Goal: Information Seeking & Learning: Learn about a topic

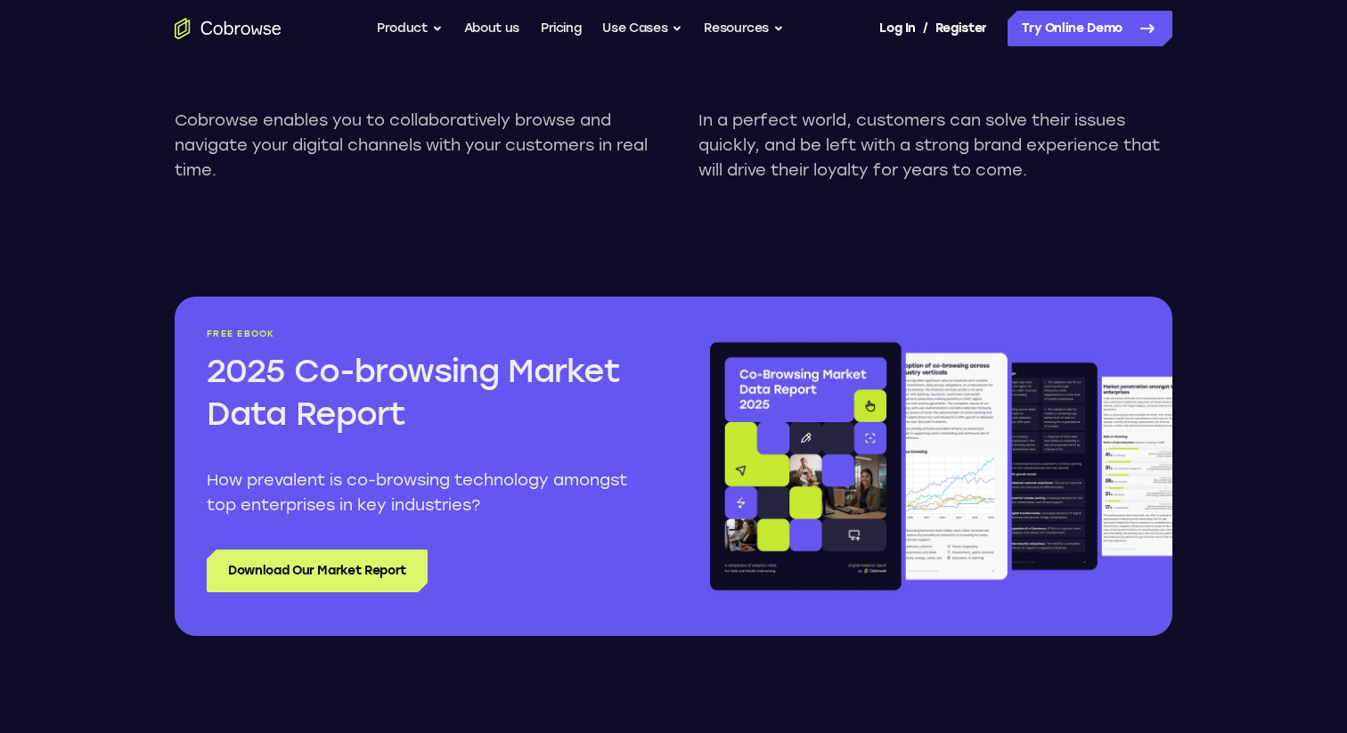
scroll to position [2024, 0]
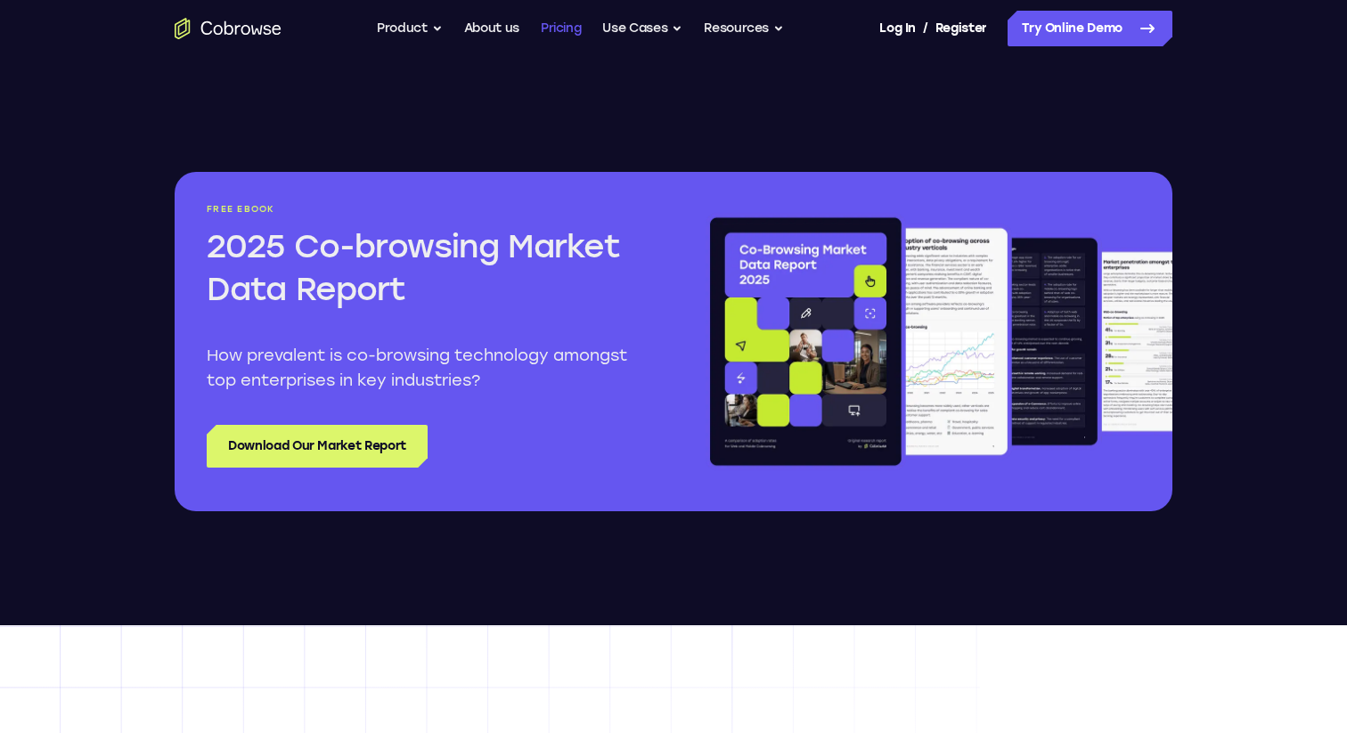
click at [545, 35] on link "Pricing" at bounding box center [561, 29] width 41 height 36
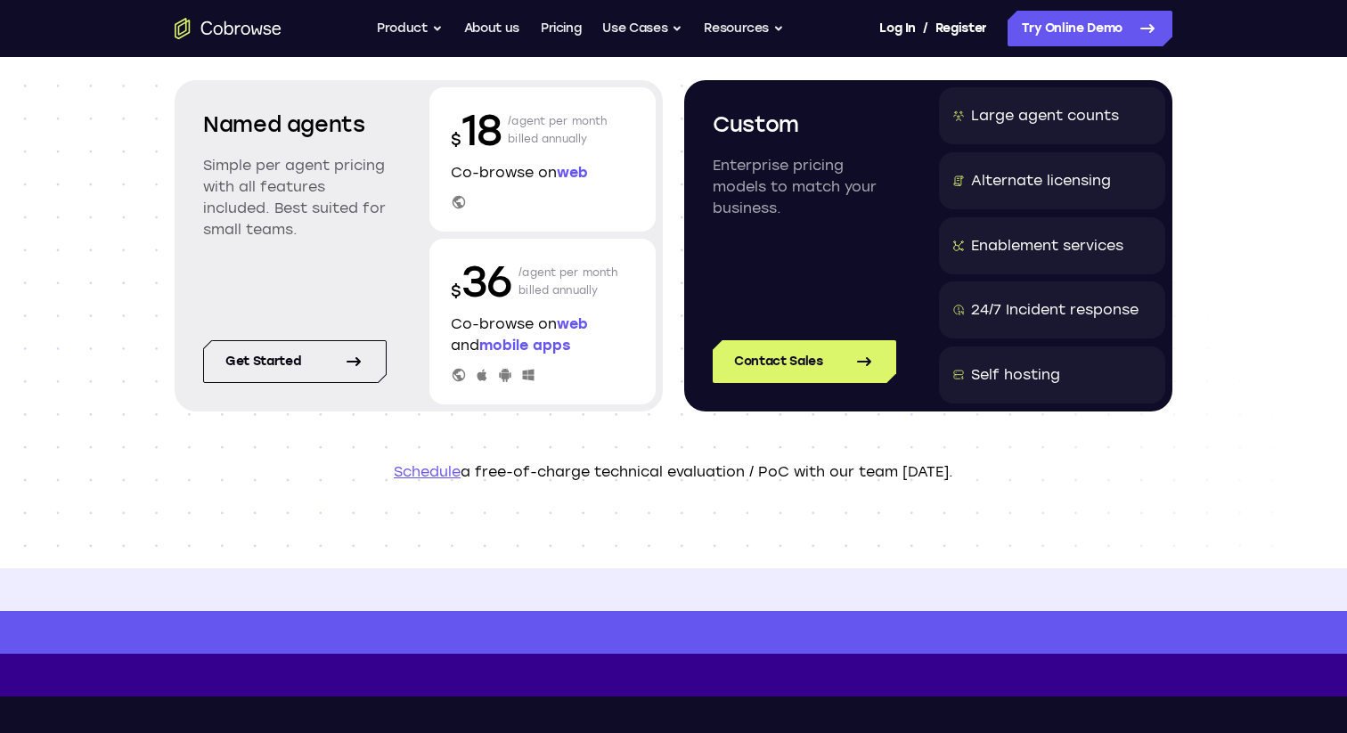
scroll to position [268, 0]
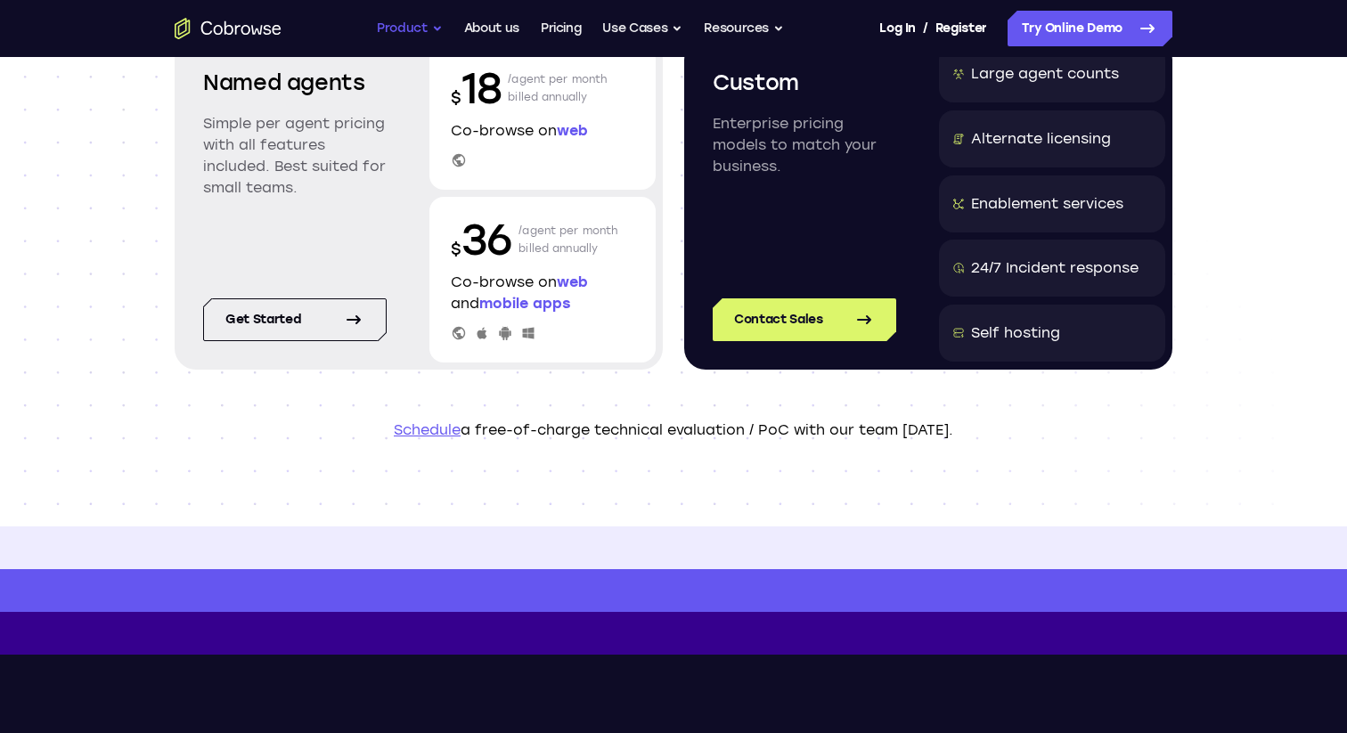
click at [415, 36] on button "Product" at bounding box center [410, 29] width 66 height 36
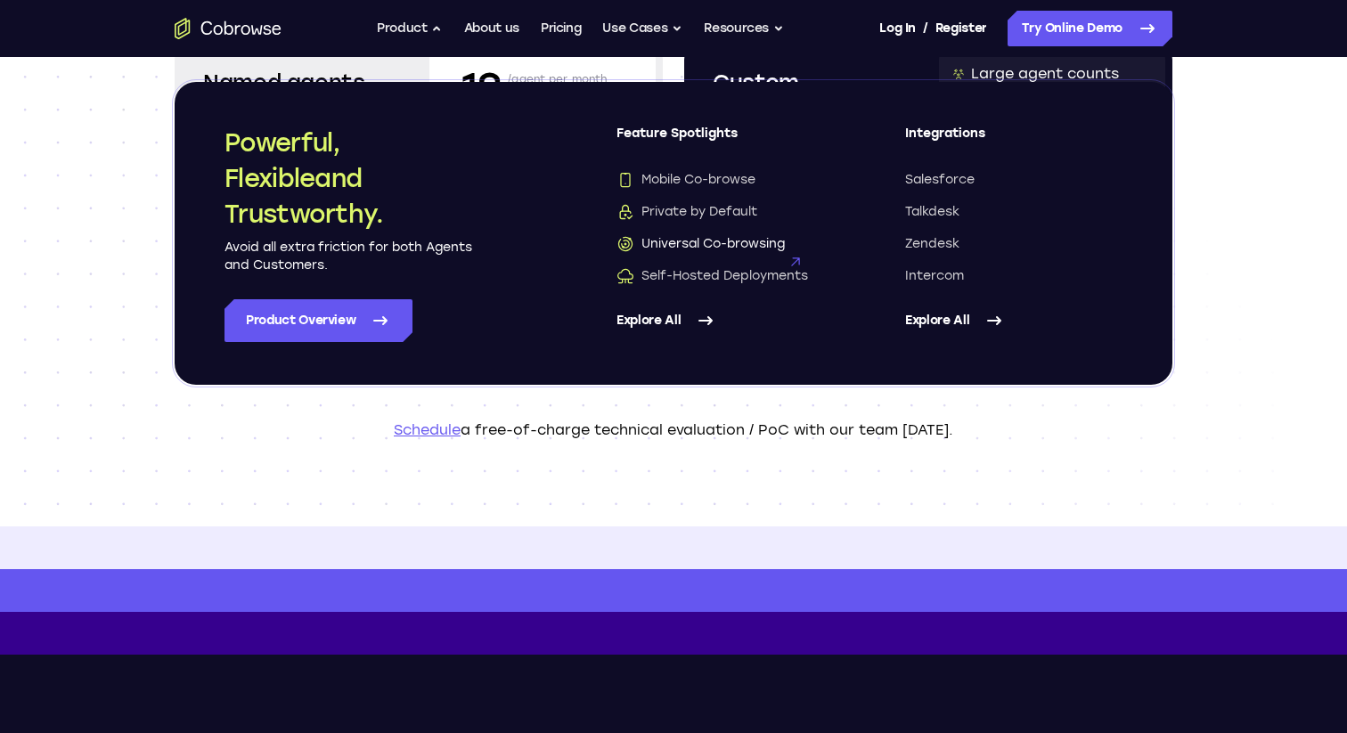
click at [739, 237] on span "Universal Co-browsing" at bounding box center [701, 244] width 168 height 18
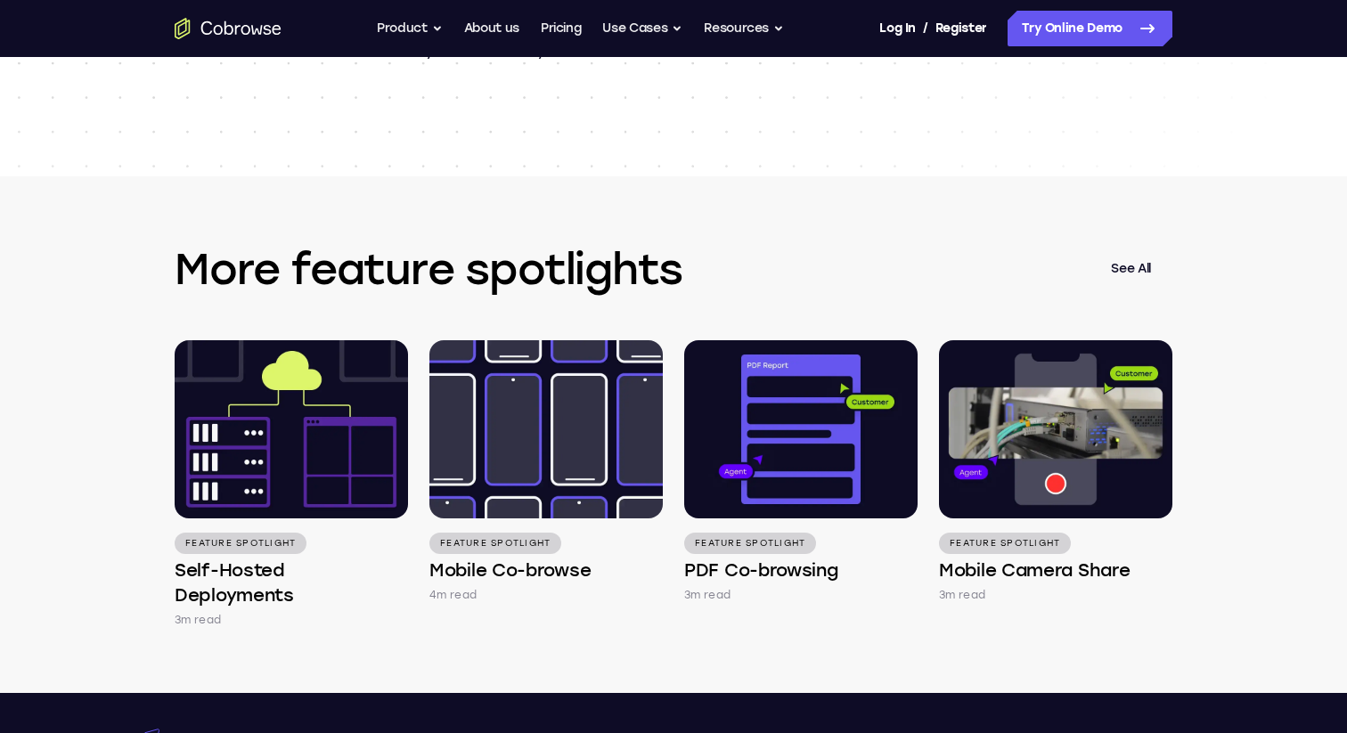
click at [739, 237] on div "More feature spotlights See All Feature Spotlight Self-Hosted Deployments 3m re…" at bounding box center [673, 434] width 1141 height 517
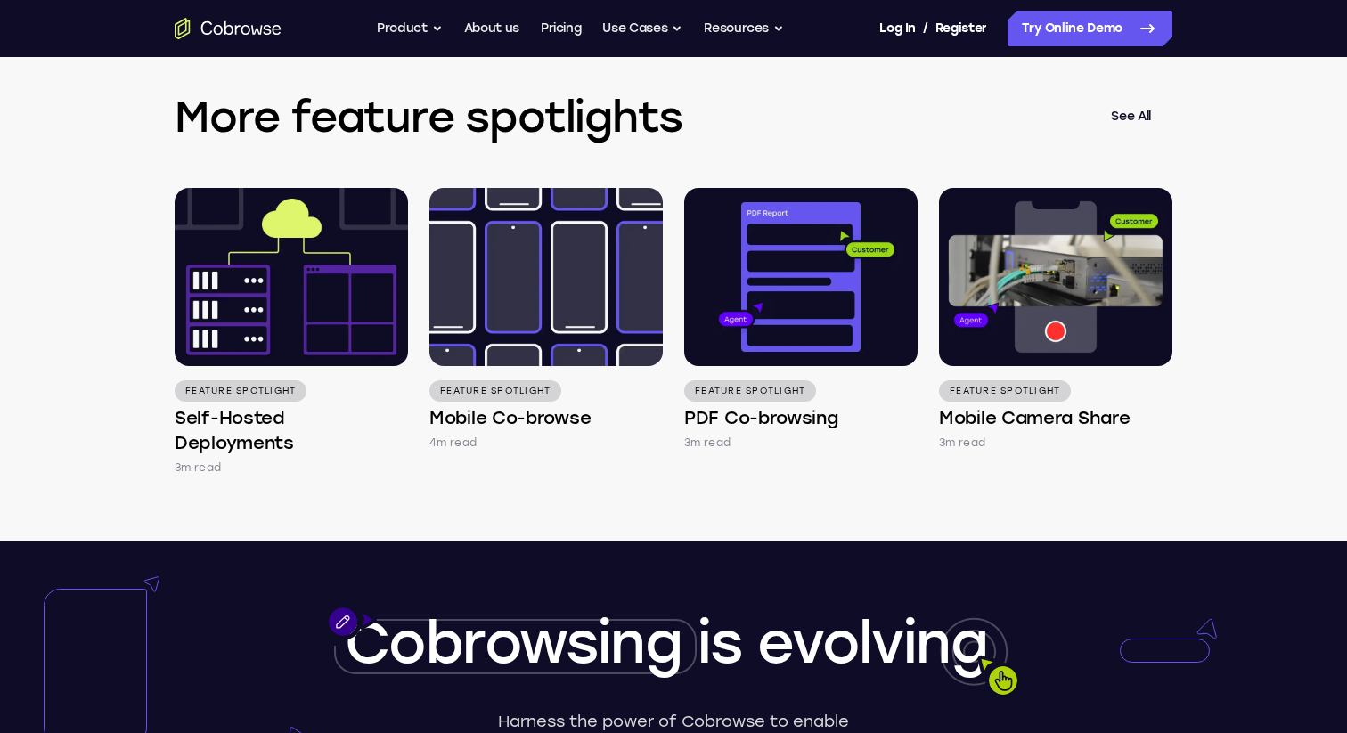
scroll to position [2540, 0]
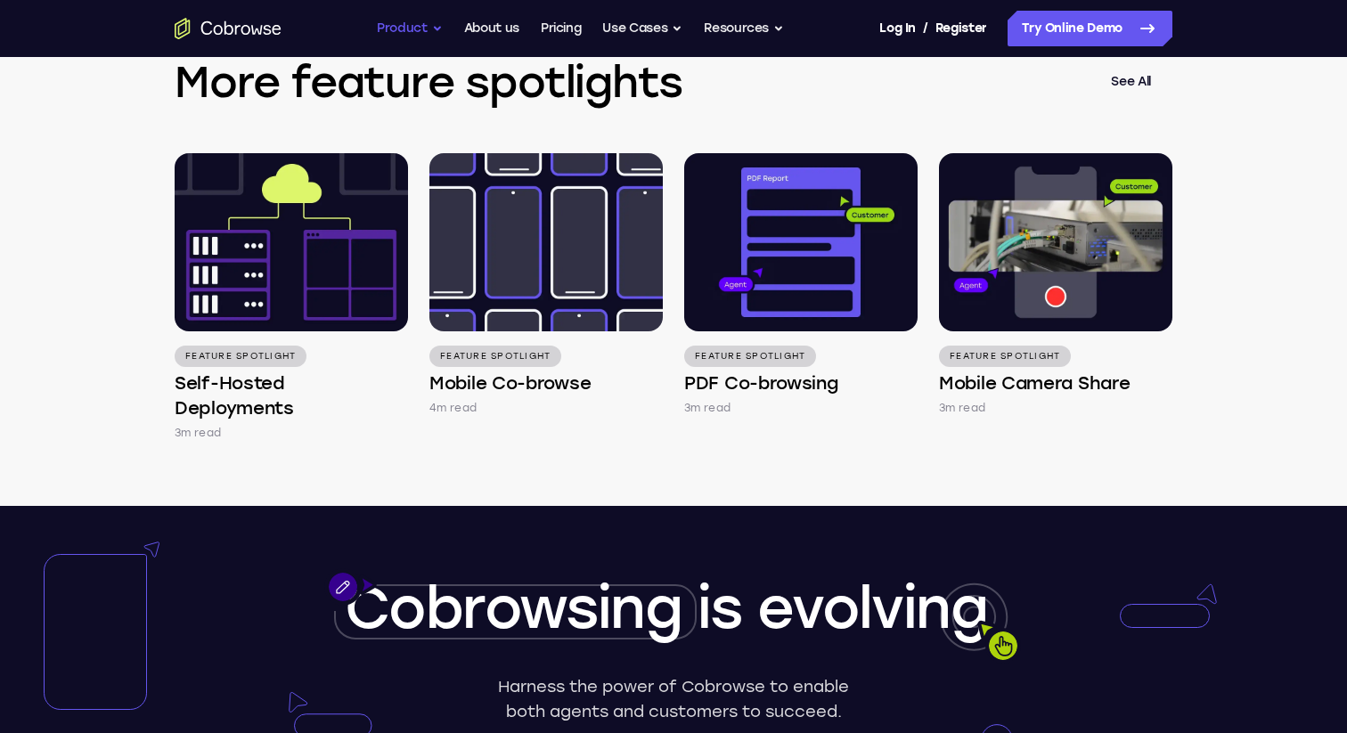
click at [397, 32] on button "Product" at bounding box center [410, 29] width 66 height 36
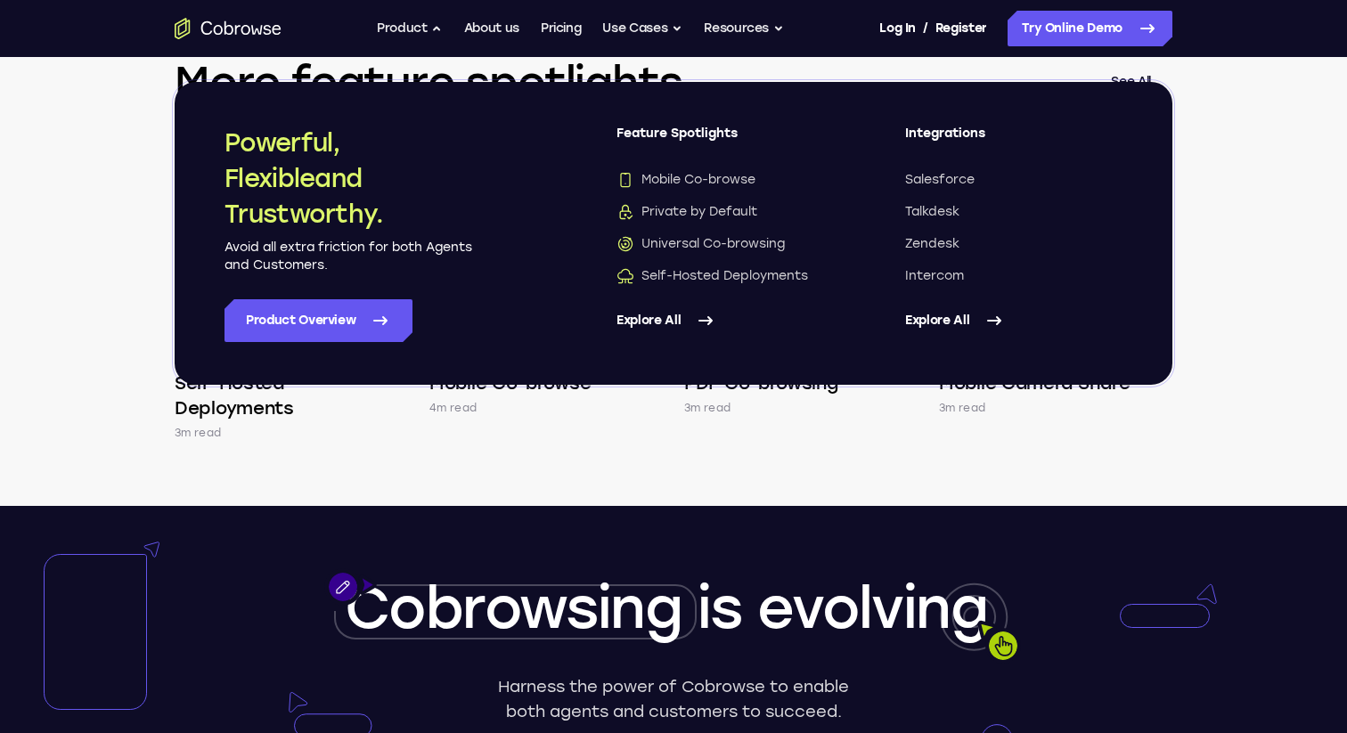
click at [676, 323] on link "Explore All" at bounding box center [725, 320] width 217 height 43
click at [694, 526] on div at bounding box center [673, 693] width 1347 height 375
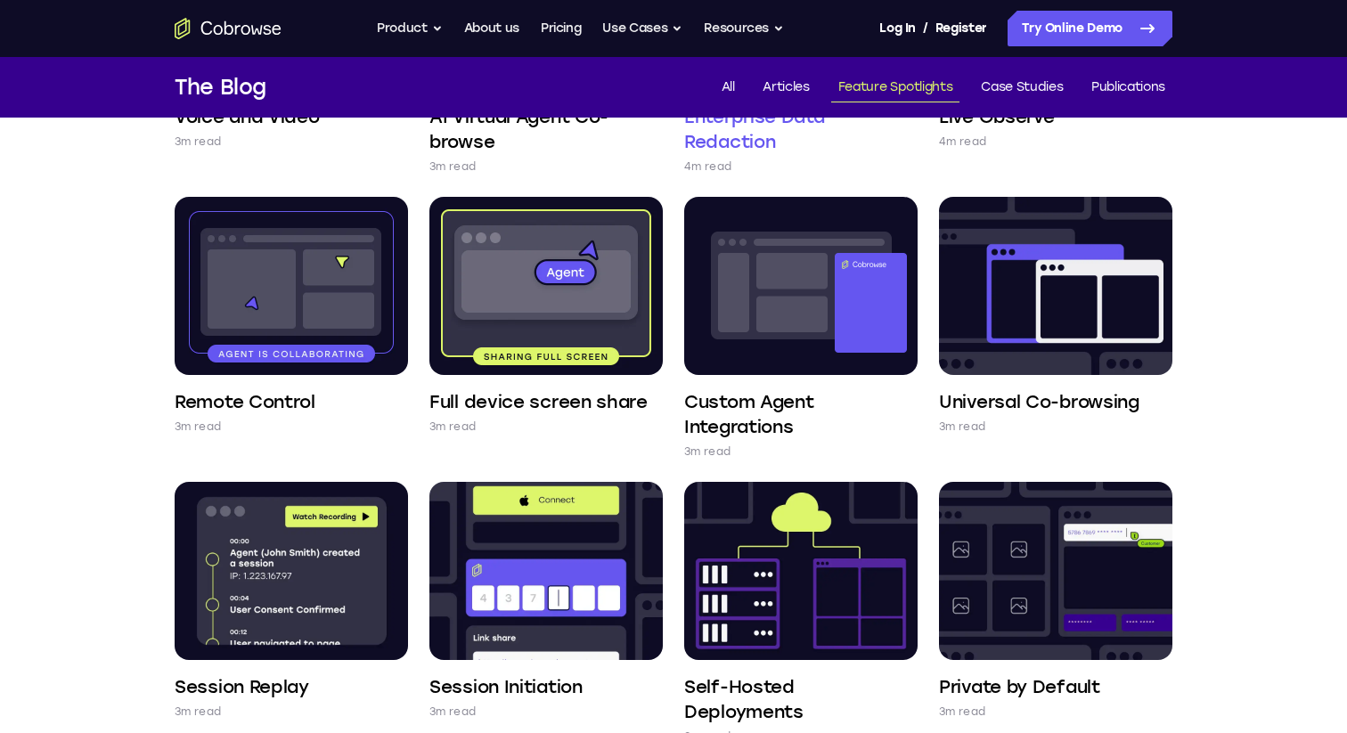
scroll to position [359, 0]
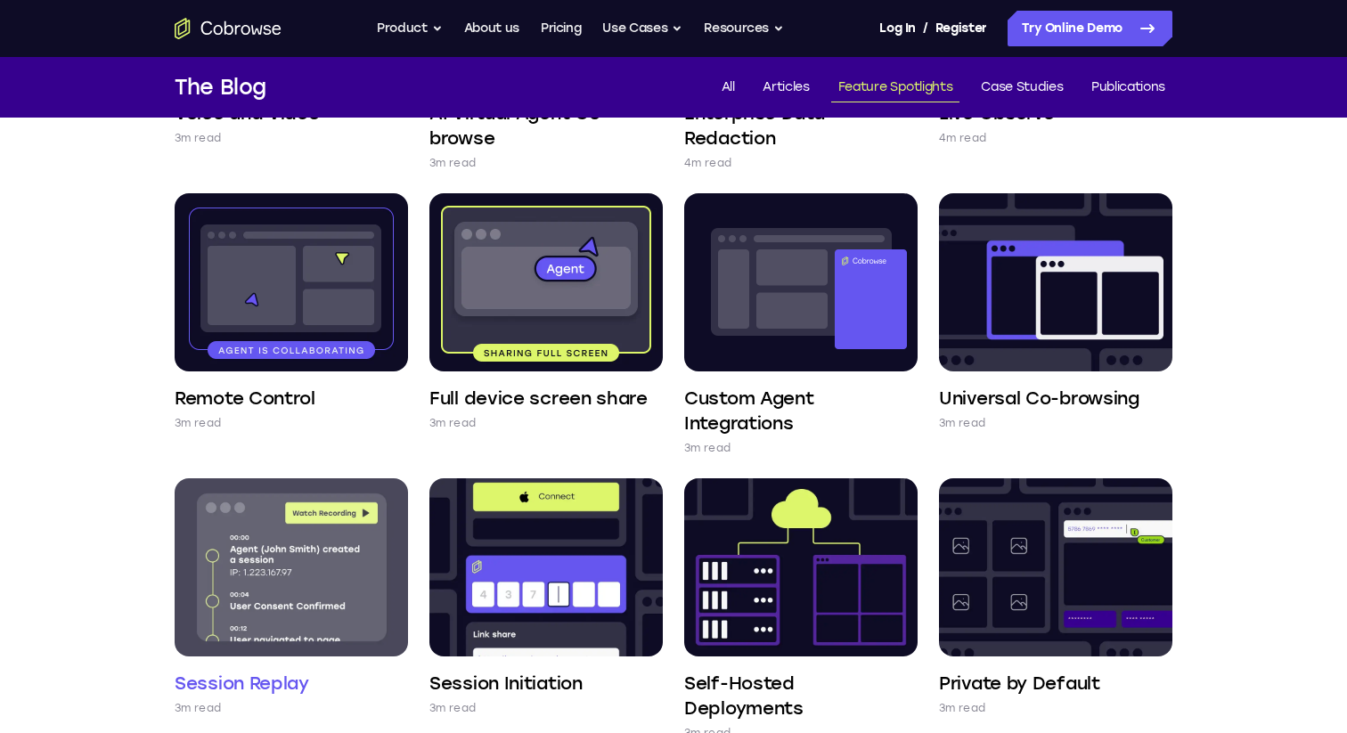
click at [279, 545] on img at bounding box center [291, 568] width 233 height 178
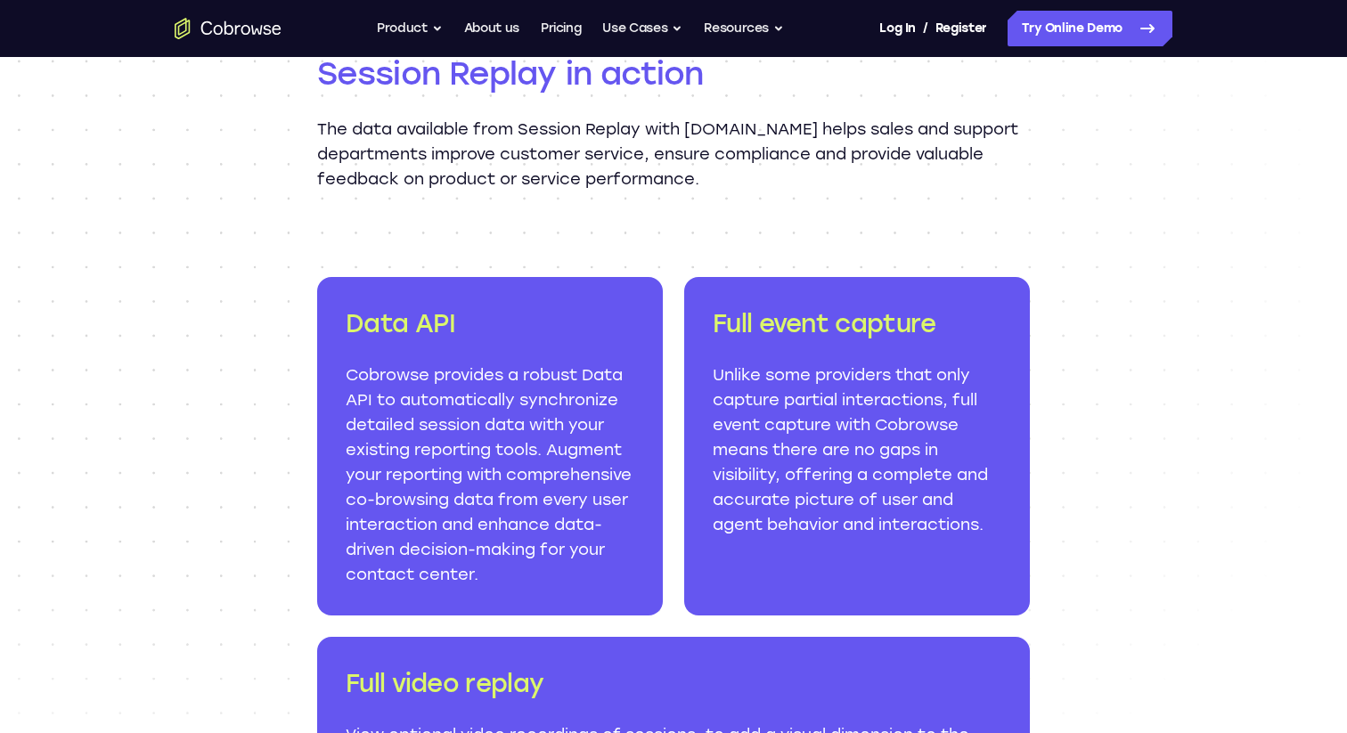
scroll to position [1955, 0]
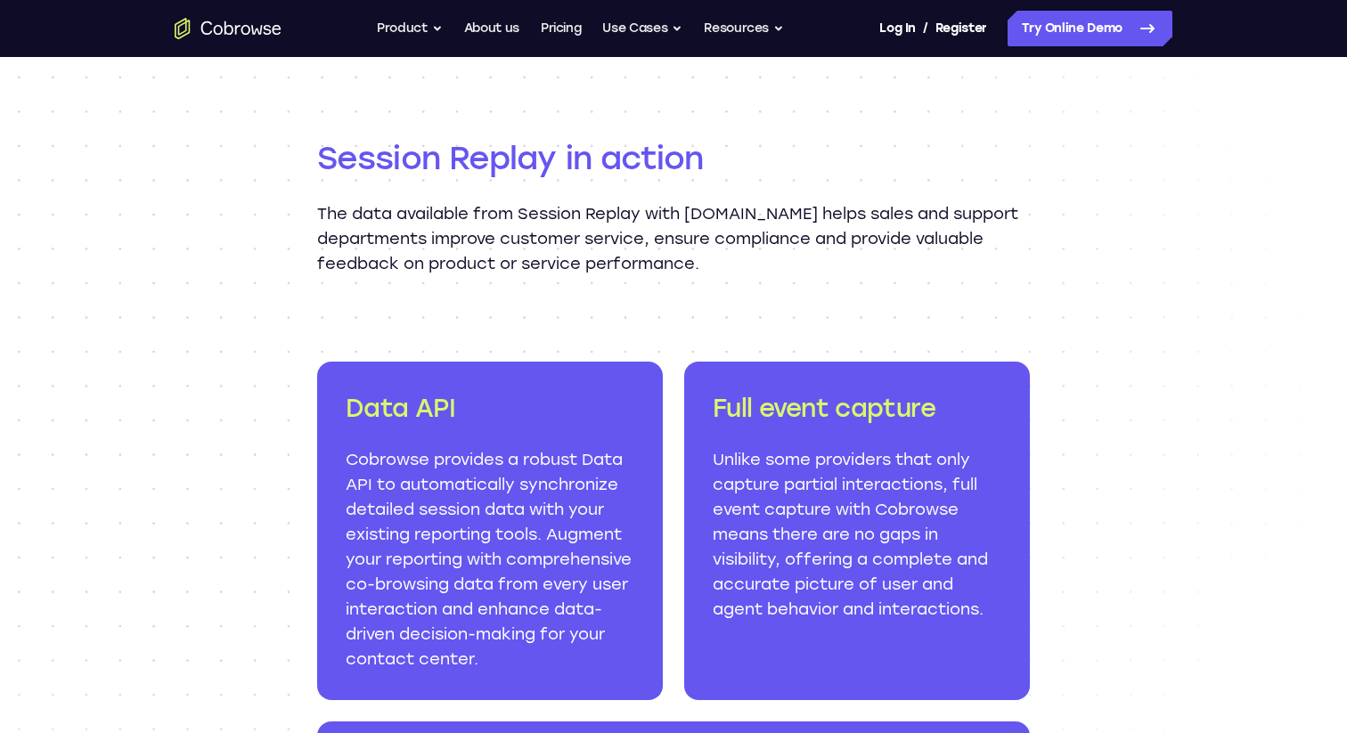
click at [250, 31] on icon "Go to the home page" at bounding box center [228, 28] width 107 height 21
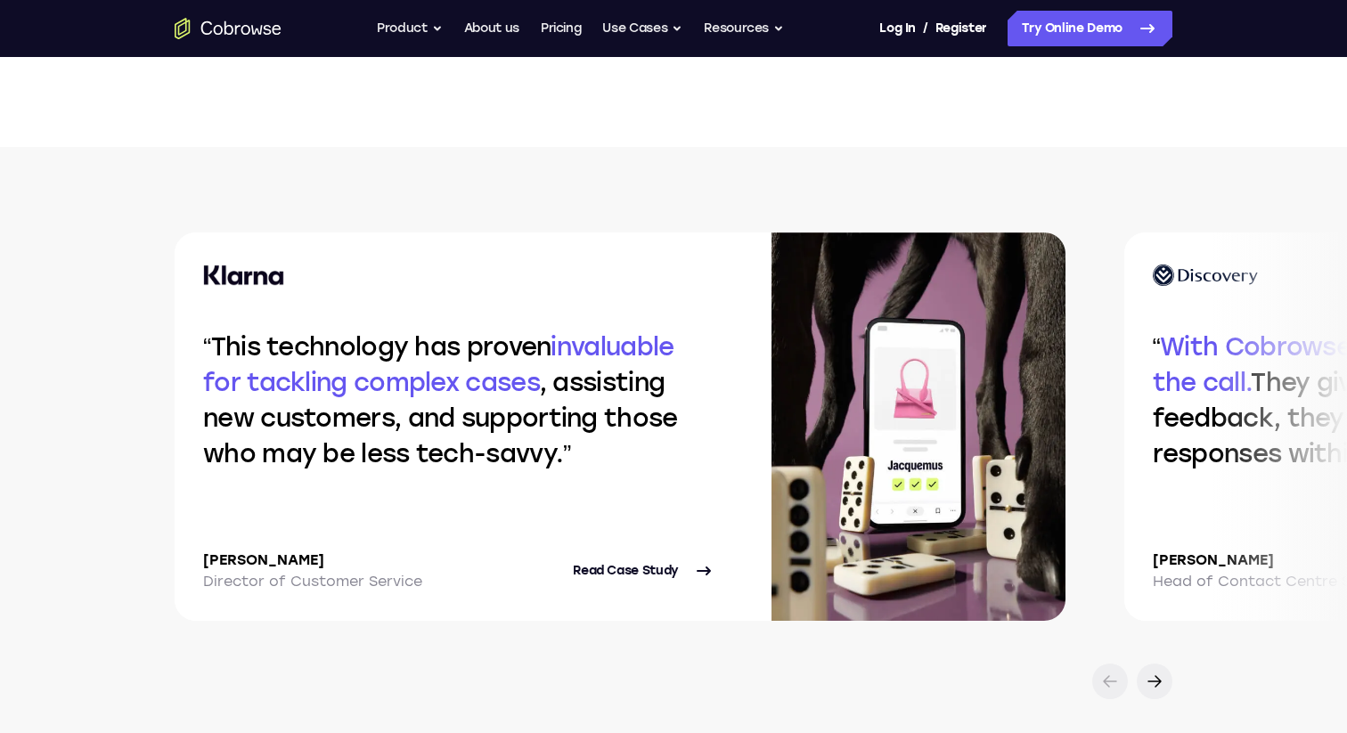
scroll to position [3694, 0]
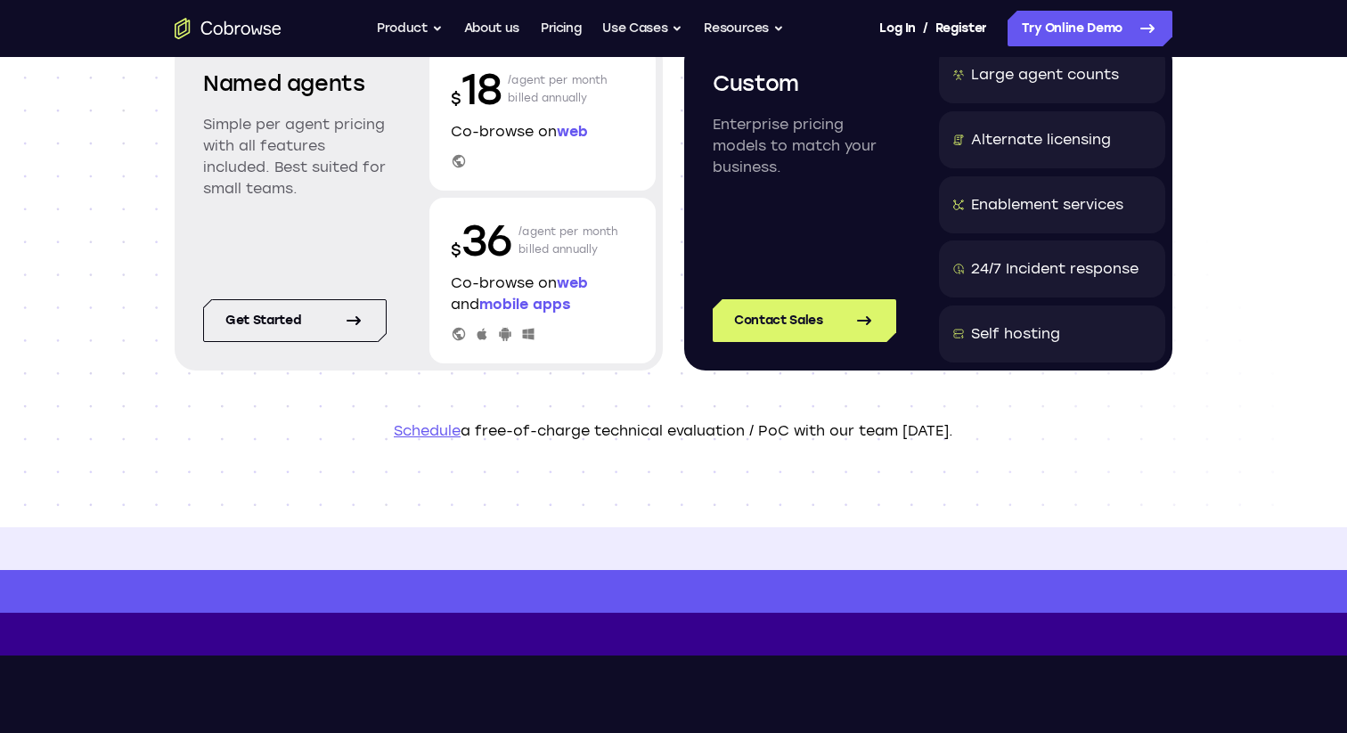
scroll to position [268, 0]
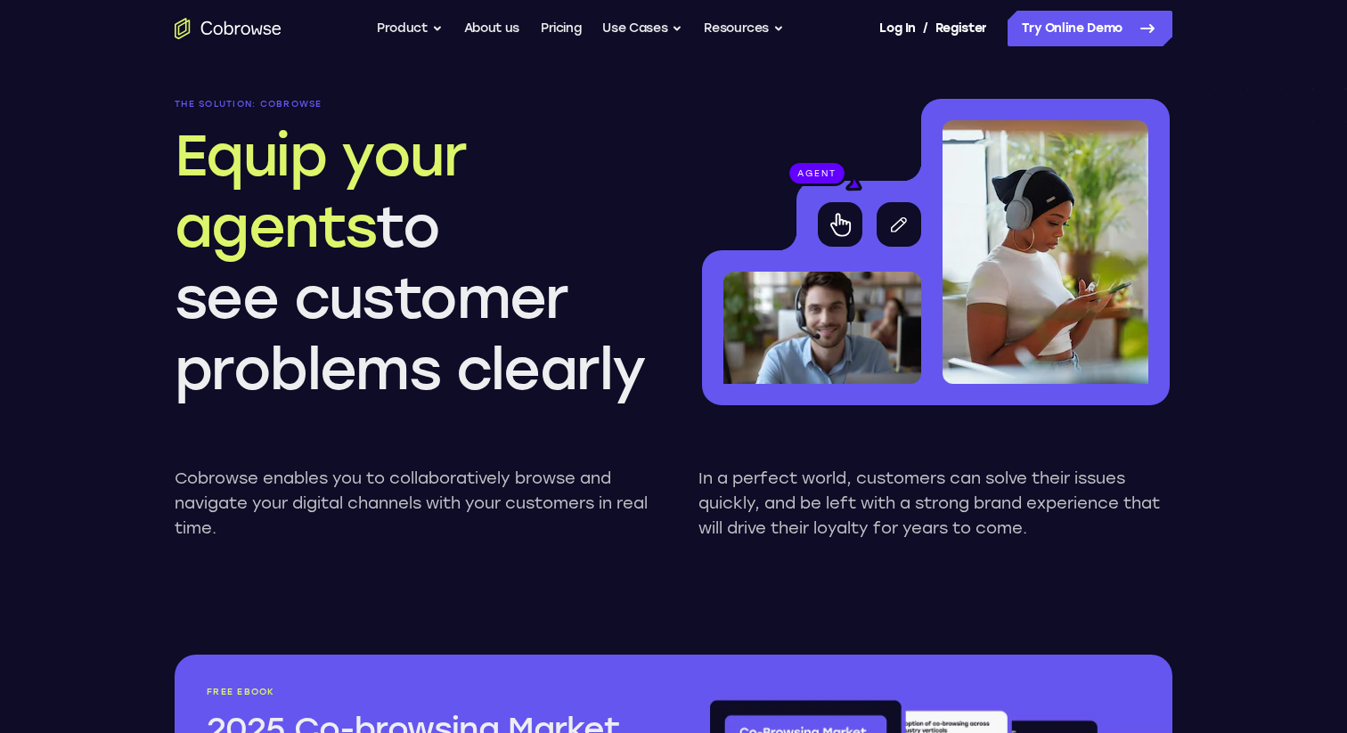
scroll to position [1701, 0]
